Goal: Task Accomplishment & Management: Manage account settings

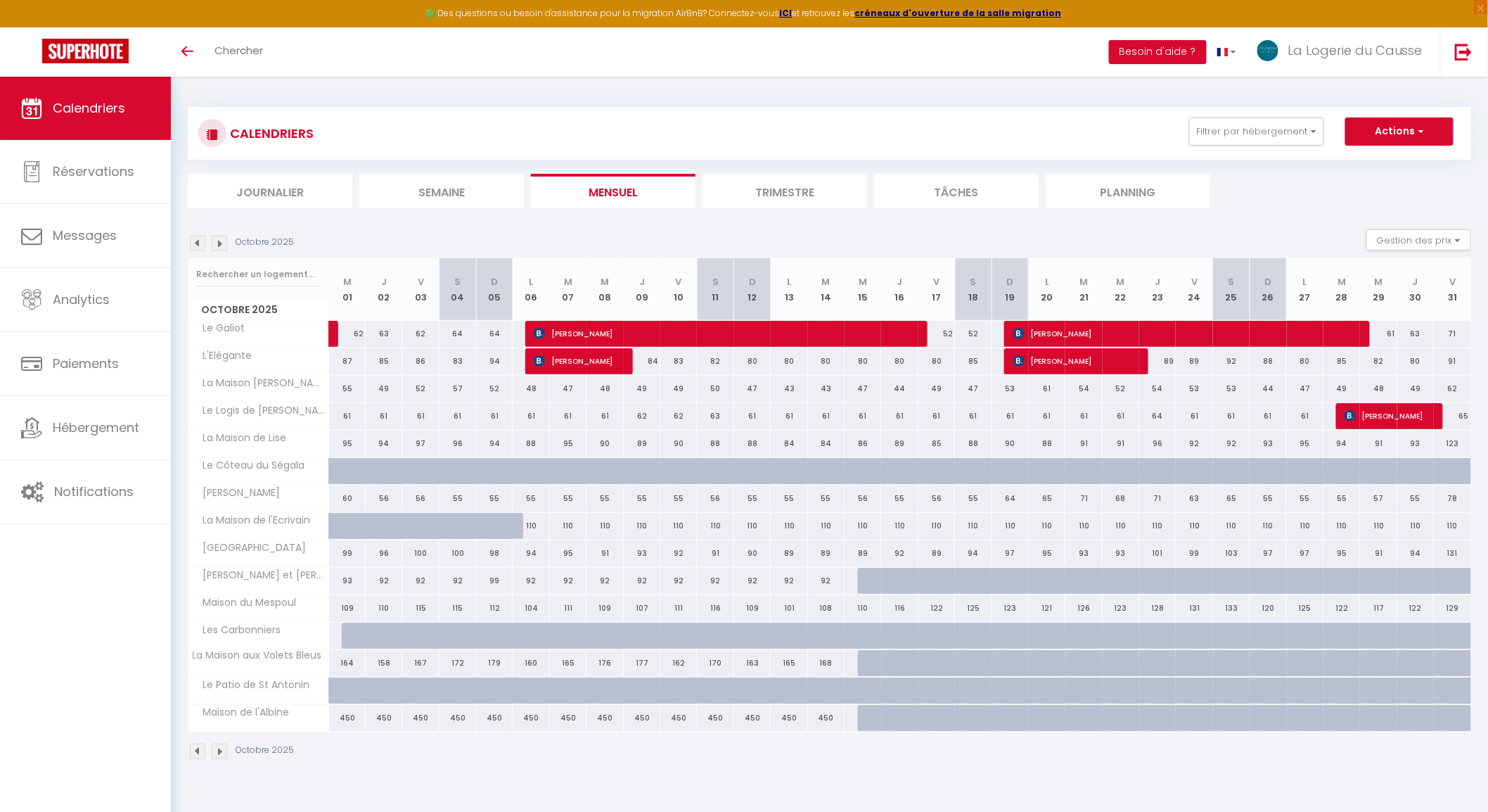
click at [194, 237] on img at bounding box center [197, 243] width 15 height 15
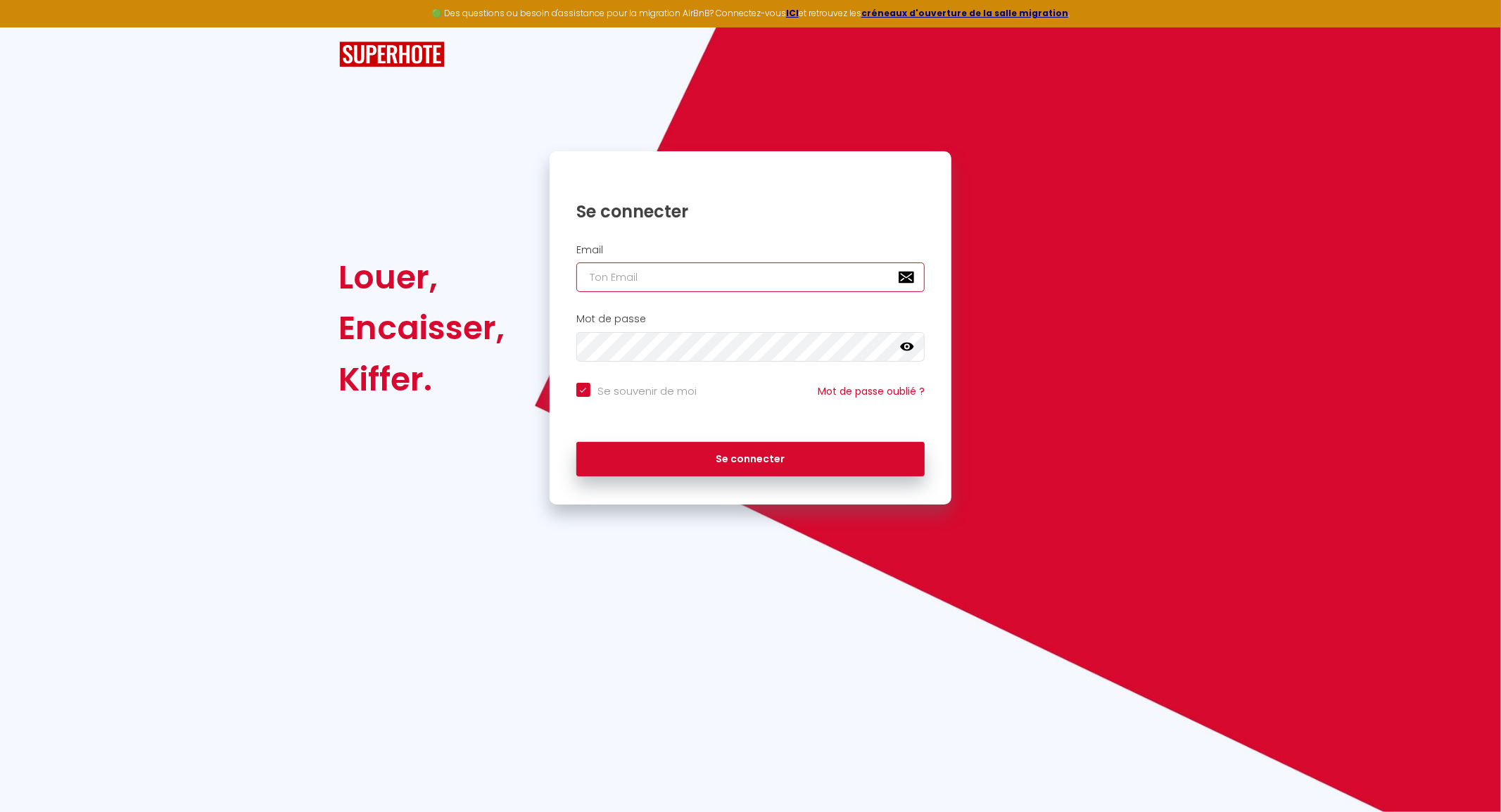
type input "[EMAIL_ADDRESS][DOMAIN_NAME]"
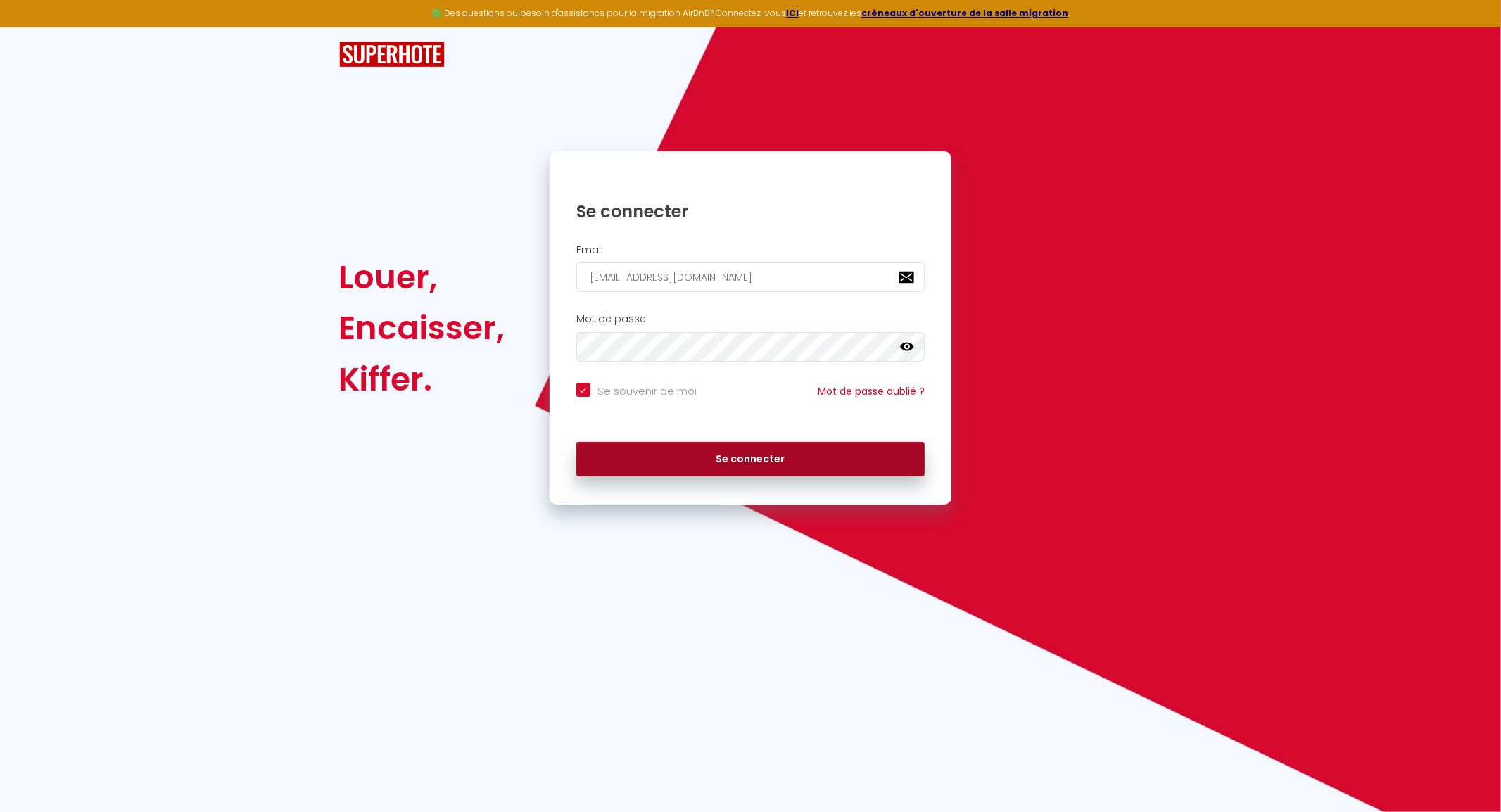
click at [791, 466] on button "Se connecter" at bounding box center [751, 459] width 349 height 35
checkbox input "true"
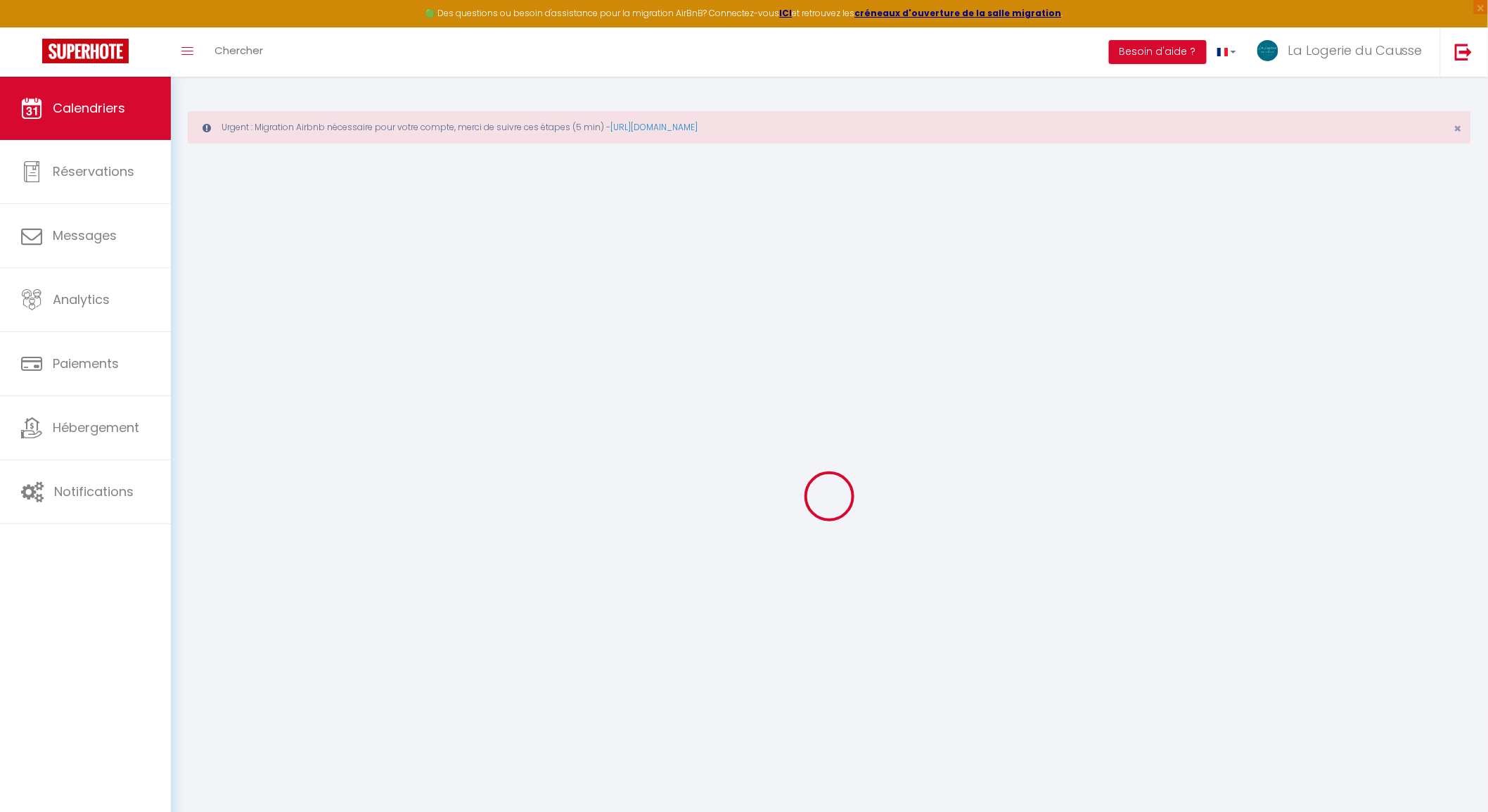
select select
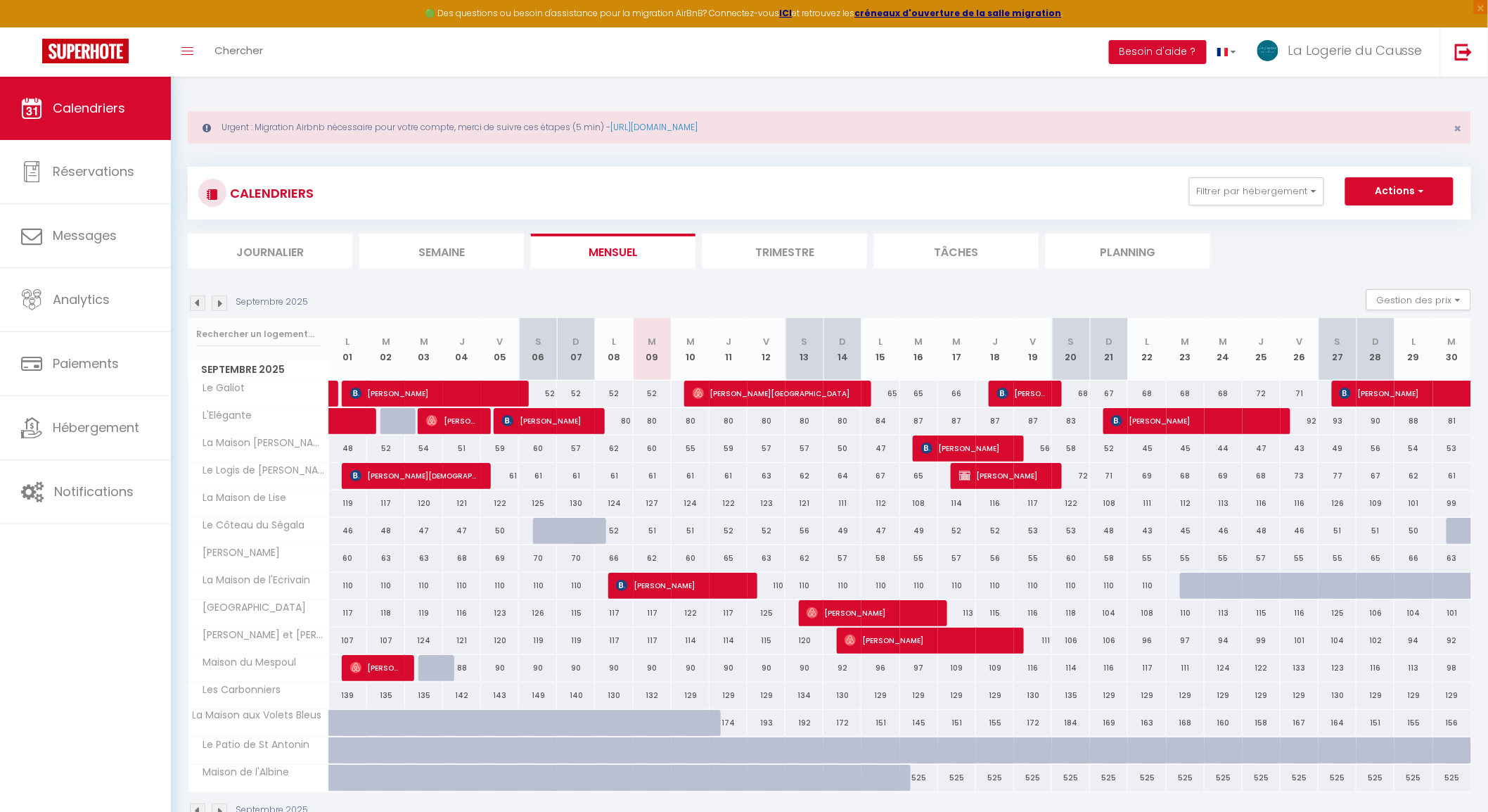
click at [657, 476] on div "61" at bounding box center [653, 475] width 38 height 26
type input "61"
select select "1"
type input "[DATE]"
type input "Mer 10 Septembre 2025"
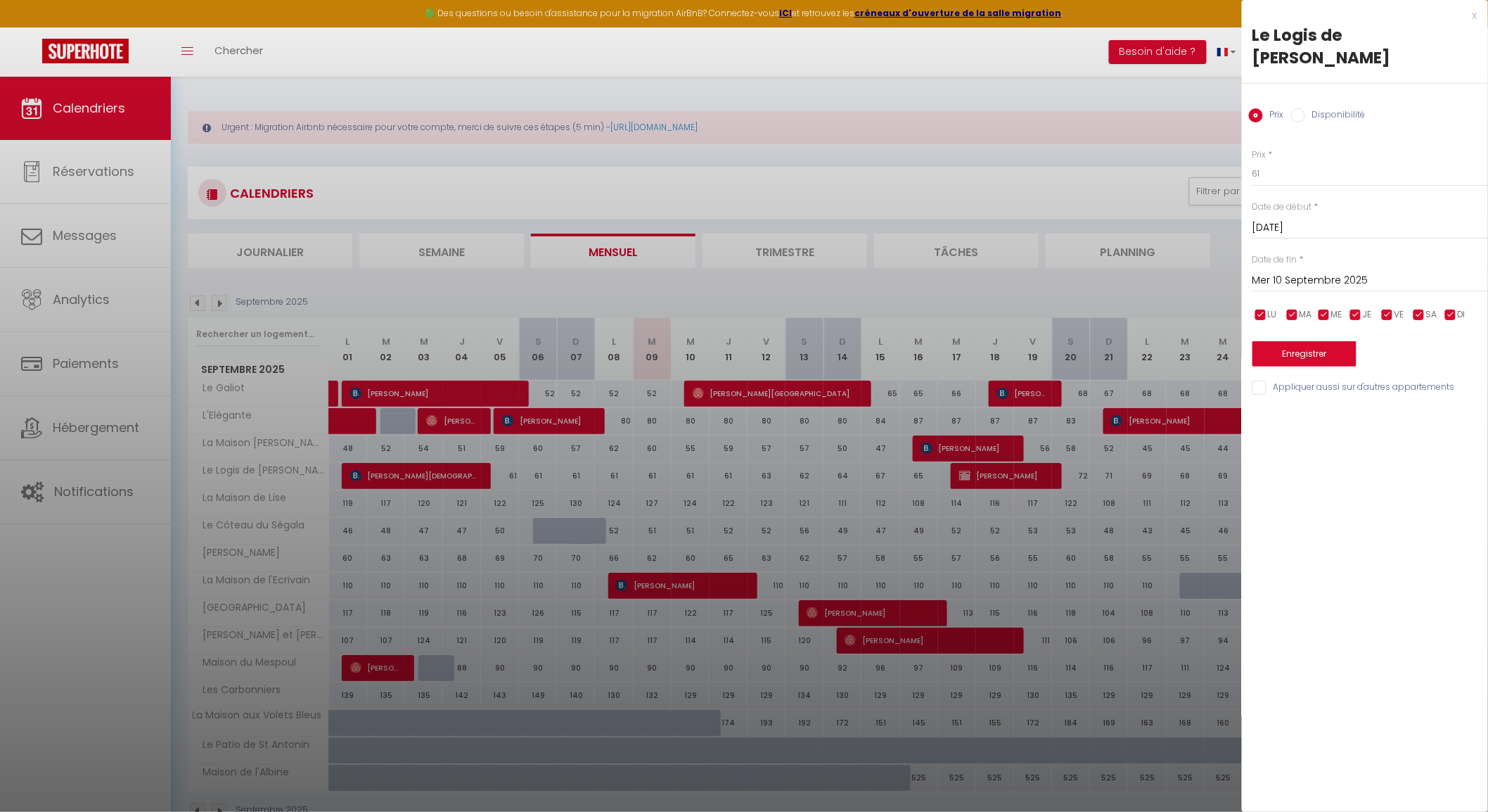
click at [1344, 84] on div "Prix Disponibilité" at bounding box center [1365, 107] width 246 height 47
click at [1327, 108] on label "Disponibilité" at bounding box center [1335, 115] width 60 height 15
click at [1305, 108] on input "Disponibilité" at bounding box center [1298, 115] width 14 height 14
radio input "true"
radio input "false"
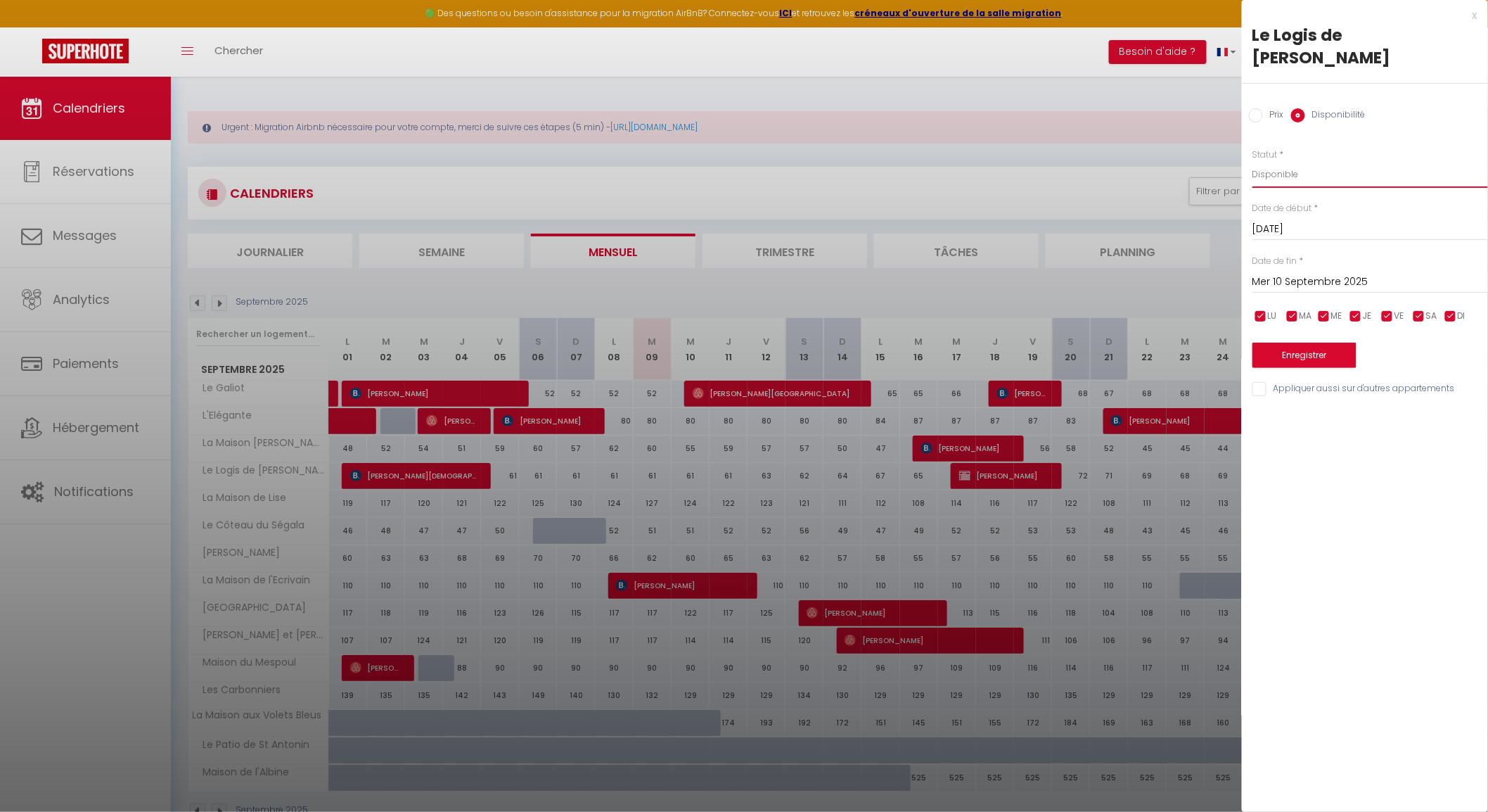
click at [1291, 161] on select "Disponible Indisponible" at bounding box center [1370, 175] width 236 height 27
select select "0"
click at [1252, 161] on select "Disponible Indisponible" at bounding box center [1370, 175] width 236 height 27
click at [1324, 273] on input "Mer 10 Septembre 2025" at bounding box center [1370, 282] width 236 height 18
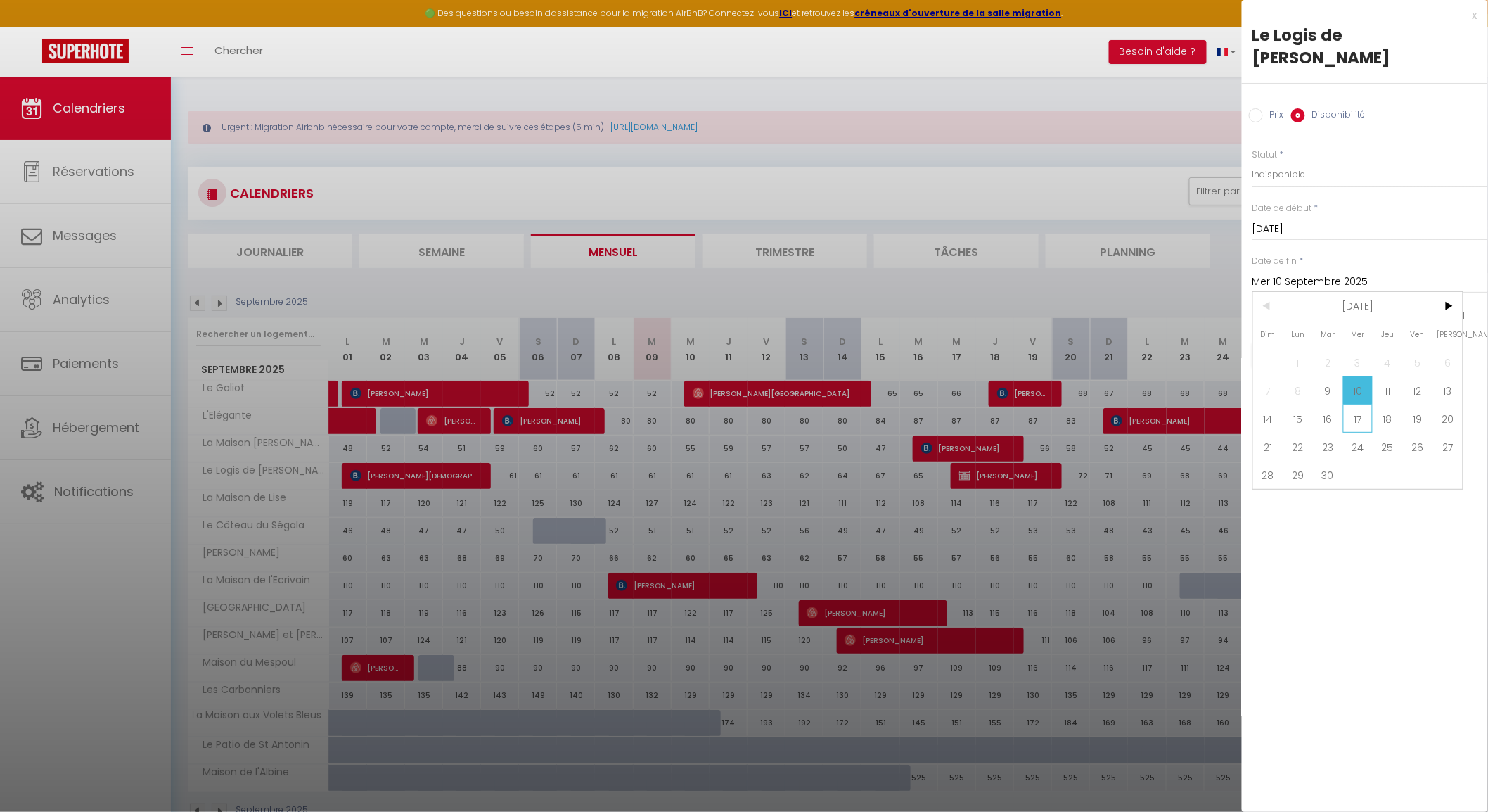
click at [1359, 404] on span "17" at bounding box center [1358, 418] width 31 height 28
type input "Mer 17 Septembre 2025"
click at [1320, 342] on button "Enregistrer" at bounding box center [1304, 355] width 104 height 25
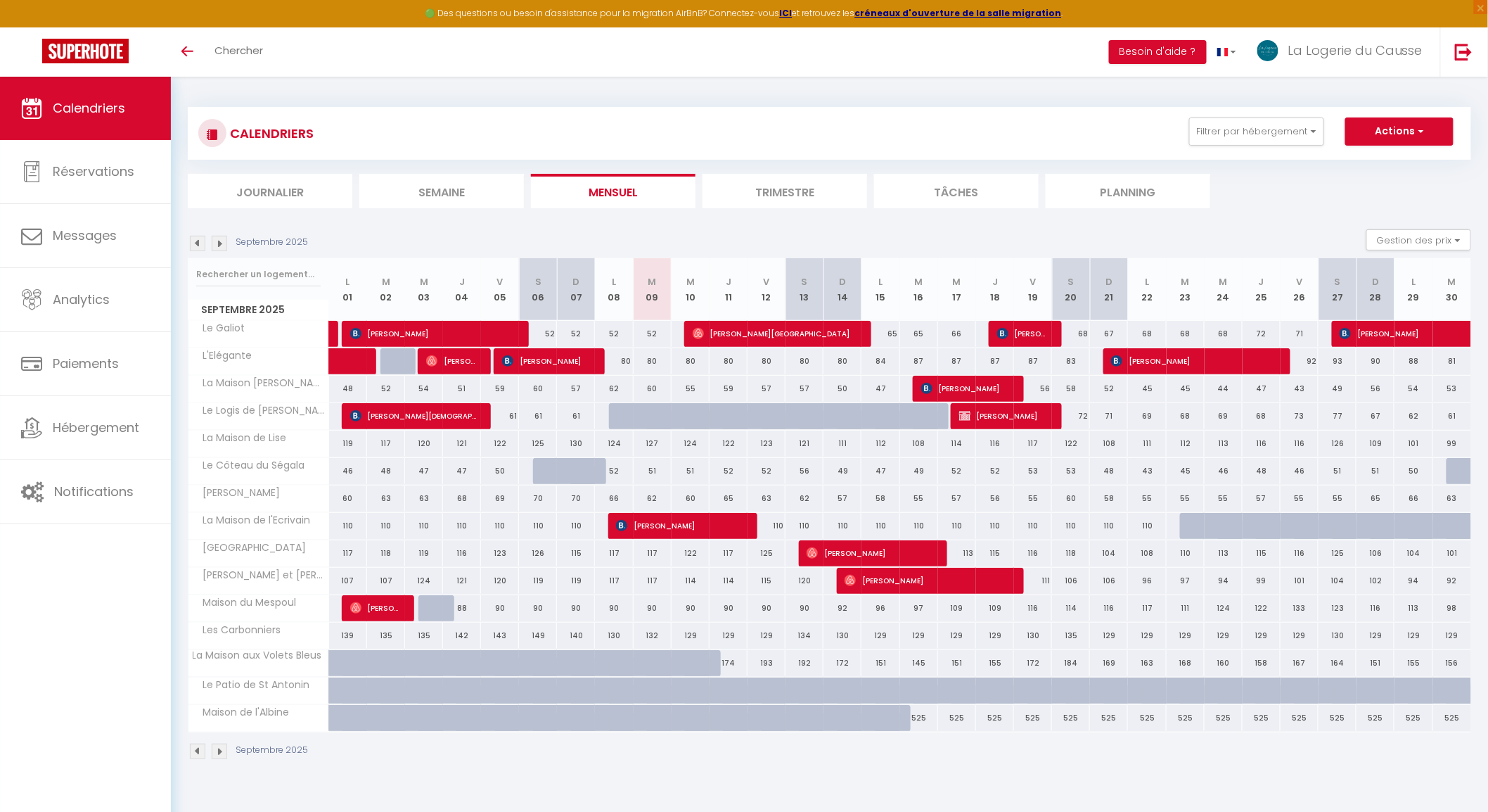
click at [221, 237] on img at bounding box center [219, 243] width 15 height 15
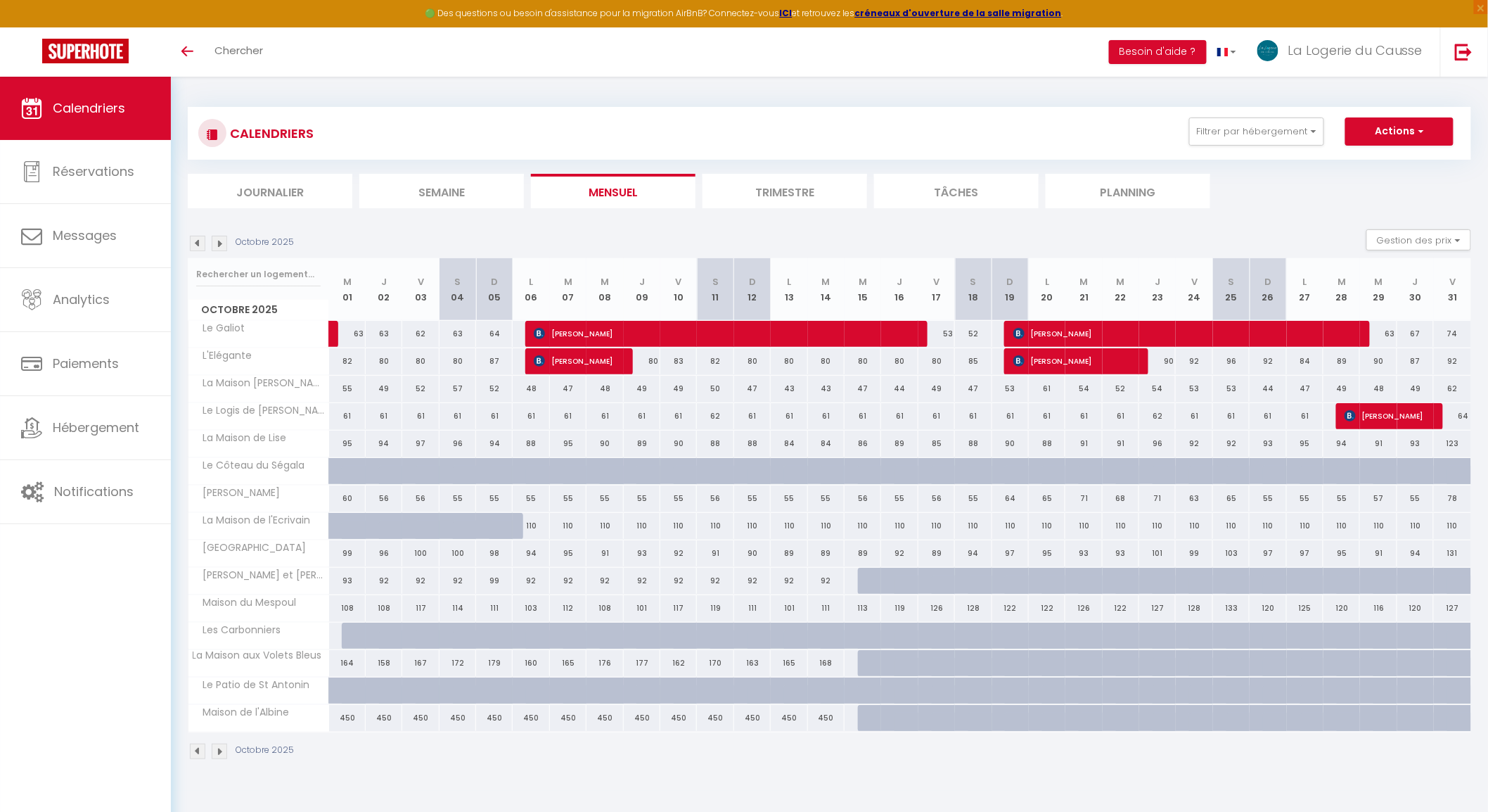
click at [202, 240] on img at bounding box center [197, 243] width 15 height 15
